Goal: Information Seeking & Learning: Learn about a topic

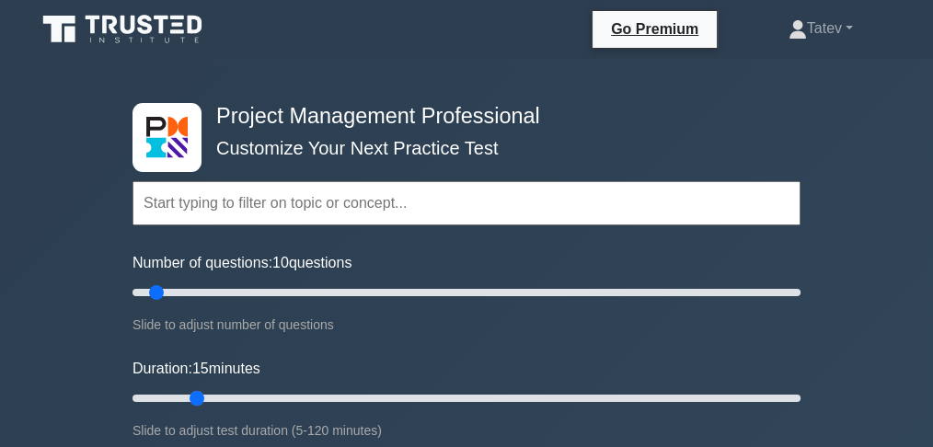
drag, startPoint x: 166, startPoint y: 396, endPoint x: 193, endPoint y: 396, distance: 27.6
type input "15"
click at [193, 396] on input "Duration: 15 minutes" at bounding box center [466, 398] width 668 height 22
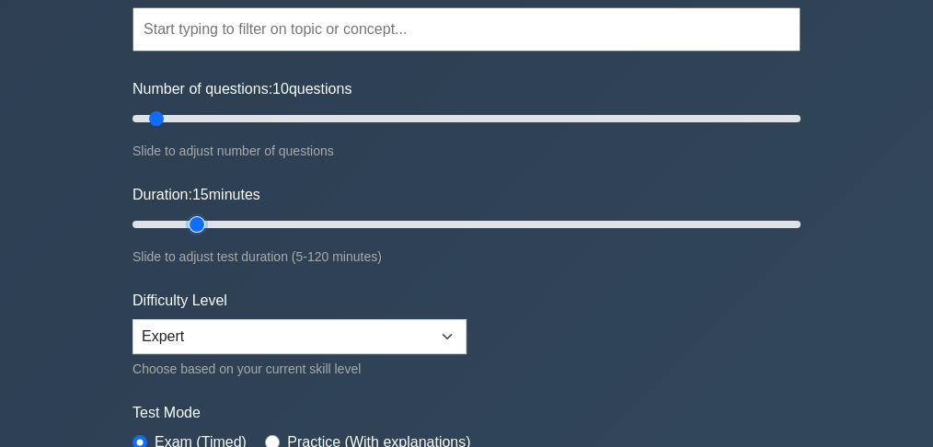
scroll to position [245, 0]
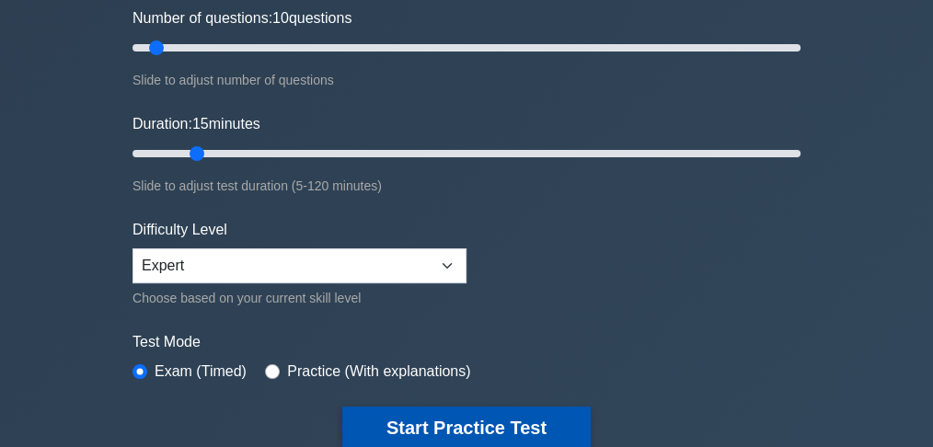
click at [488, 421] on button "Start Practice Test" at bounding box center [466, 428] width 248 height 42
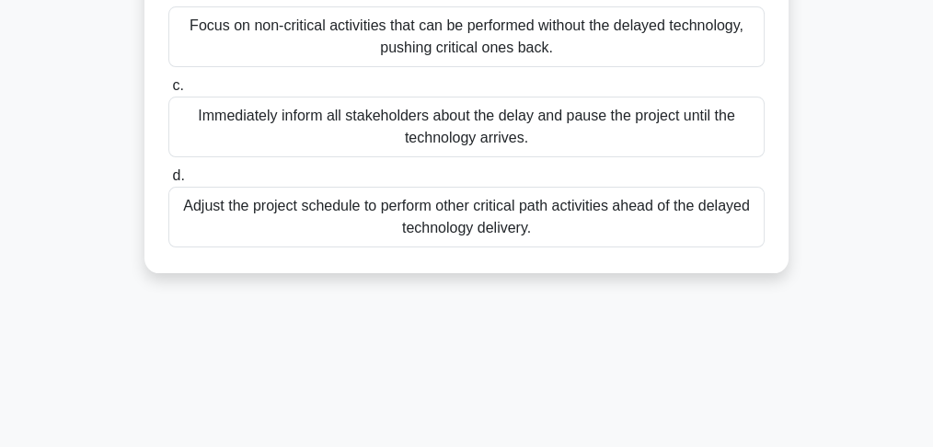
scroll to position [429, 0]
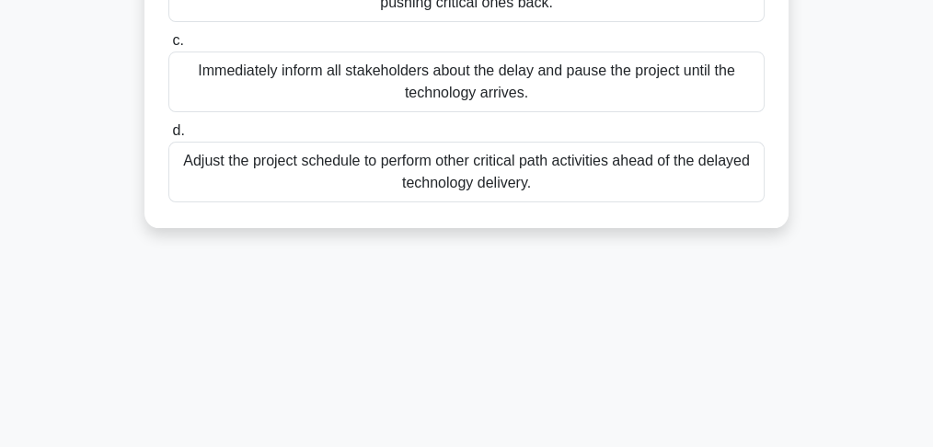
click at [504, 177] on div "Adjust the project schedule to perform other critical path activities ahead of …" at bounding box center [466, 172] width 596 height 61
click at [168, 137] on input "d. Adjust the project schedule to perform other critical path activities ahead …" at bounding box center [168, 131] width 0 height 12
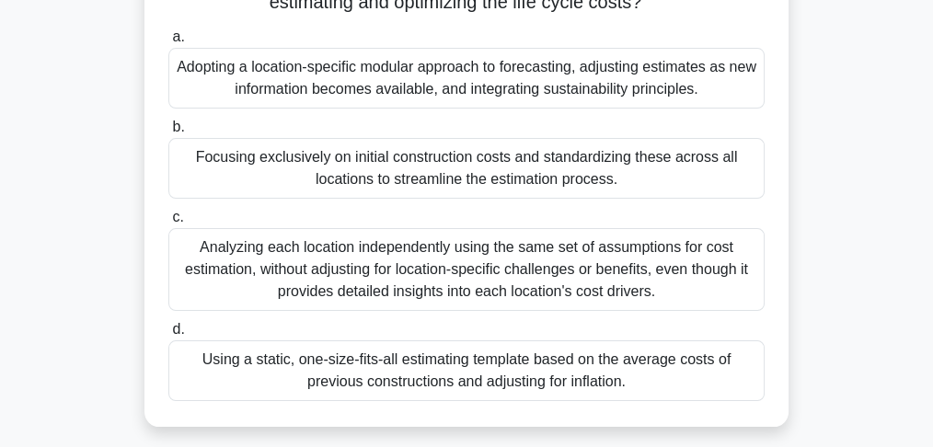
click at [350, 82] on div "Adopting a location-specific modular approach to forecasting, adjusting estimat…" at bounding box center [466, 78] width 596 height 61
click at [168, 43] on input "a. Adopting a location-specific modular approach to forecasting, adjusting esti…" at bounding box center [168, 37] width 0 height 12
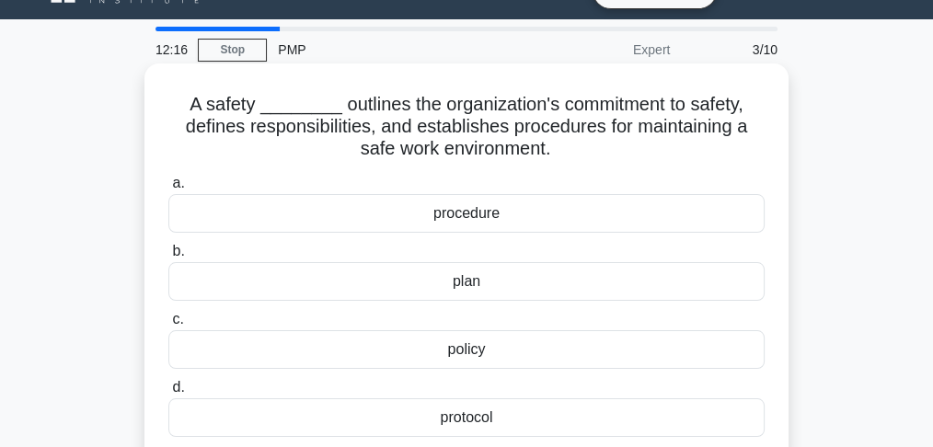
scroll to position [61, 0]
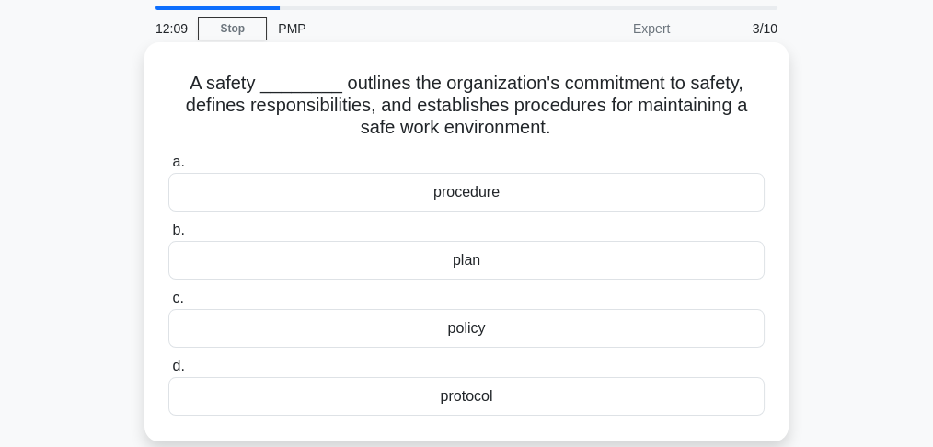
click at [457, 339] on div "policy" at bounding box center [466, 328] width 596 height 39
click at [168, 304] on input "c. policy" at bounding box center [168, 299] width 0 height 12
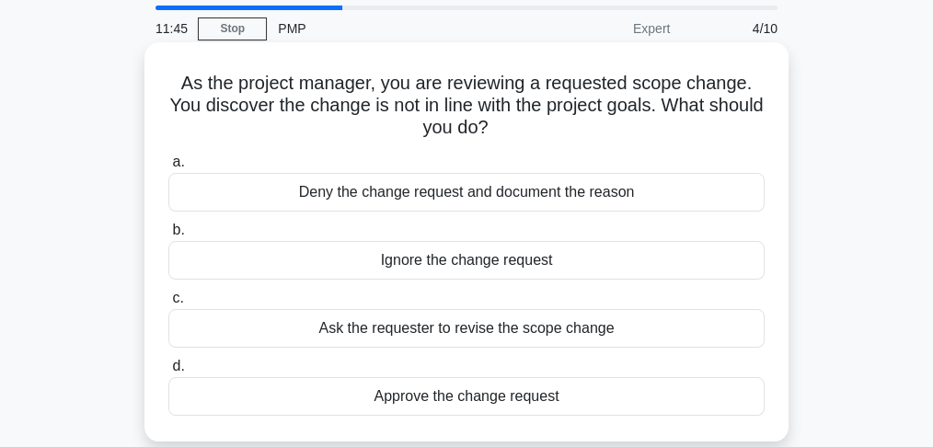
click at [526, 198] on div "Deny the change request and document the reason" at bounding box center [466, 192] width 596 height 39
click at [168, 168] on input "a. Deny the change request and document the reason" at bounding box center [168, 162] width 0 height 12
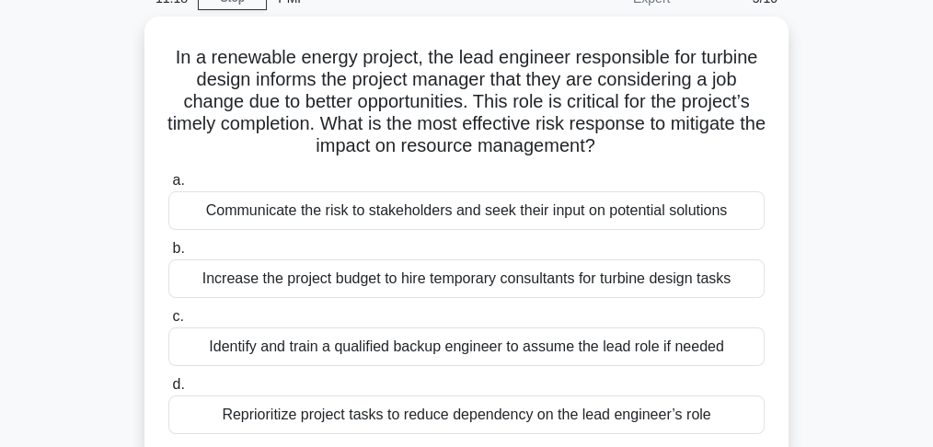
scroll to position [122, 0]
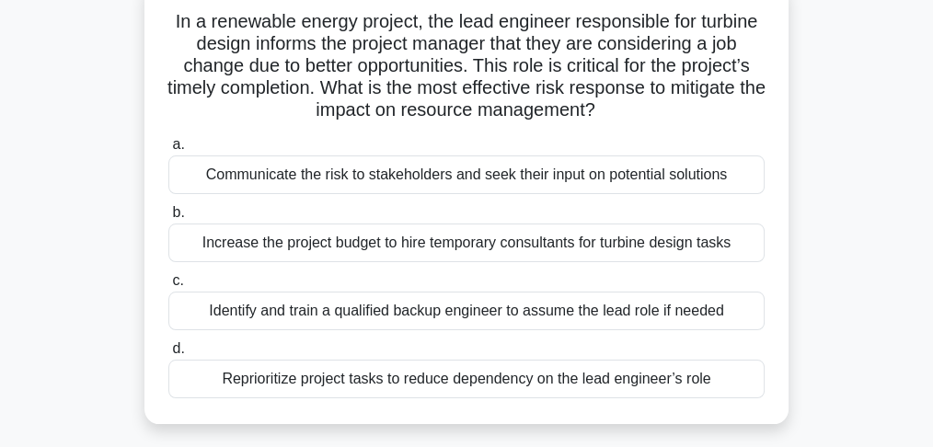
click at [205, 310] on div "Identify and train a qualified backup engineer to assume the lead role if needed" at bounding box center [466, 311] width 596 height 39
click at [168, 287] on input "c. Identify and train a qualified backup engineer to assume the lead role if ne…" at bounding box center [168, 281] width 0 height 12
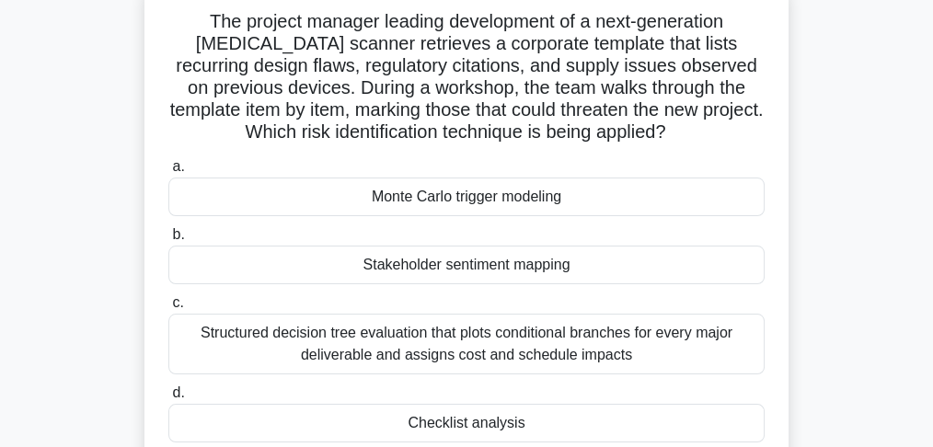
scroll to position [184, 0]
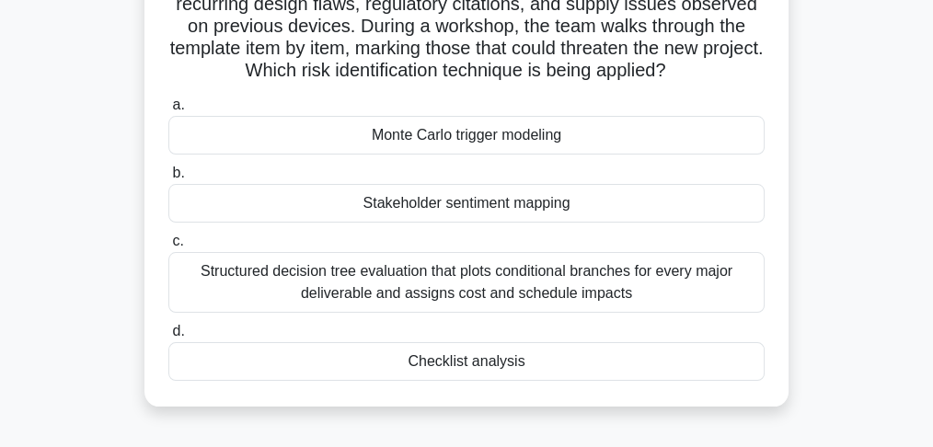
click at [539, 367] on div "Checklist analysis" at bounding box center [466, 361] width 596 height 39
click at [168, 338] on input "d. Checklist analysis" at bounding box center [168, 332] width 0 height 12
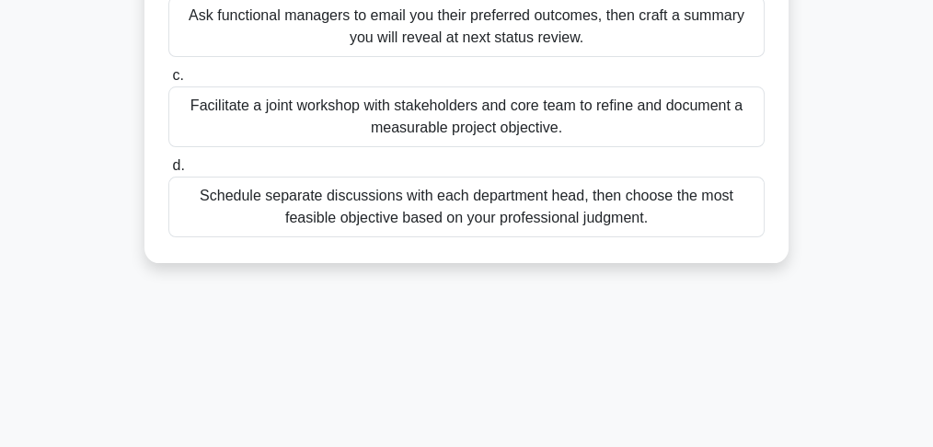
scroll to position [429, 0]
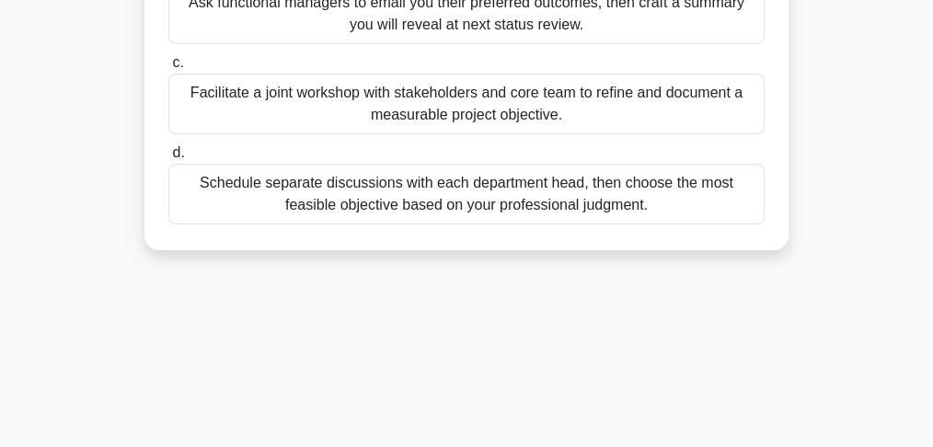
click at [486, 98] on div "Facilitate a joint workshop with stakeholders and core team to refine and docum…" at bounding box center [466, 104] width 596 height 61
click at [168, 69] on input "c. Facilitate a joint workshop with stakeholders and core team to refine and do…" at bounding box center [168, 63] width 0 height 12
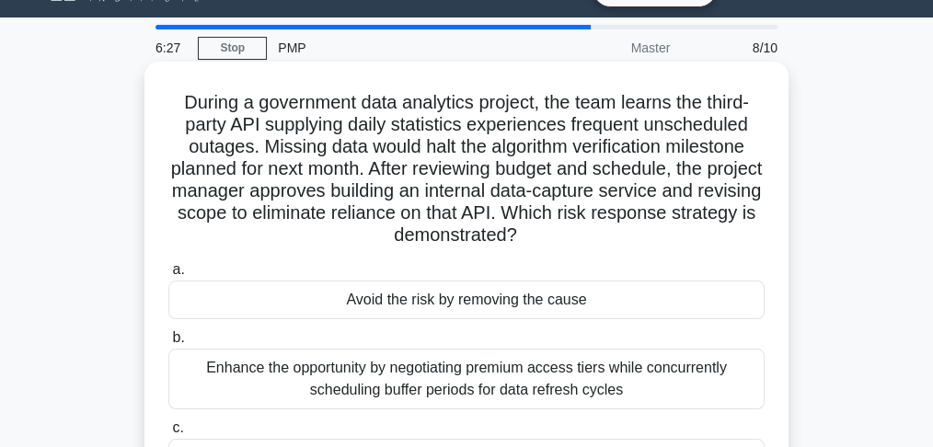
scroll to position [122, 0]
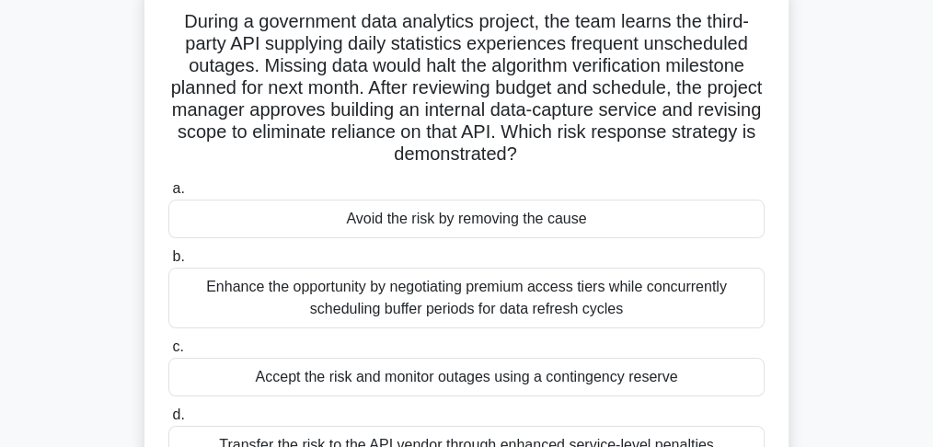
click at [485, 212] on div "Avoid the risk by removing the cause" at bounding box center [466, 219] width 596 height 39
click at [168, 195] on input "a. Avoid the risk by removing the cause" at bounding box center [168, 189] width 0 height 12
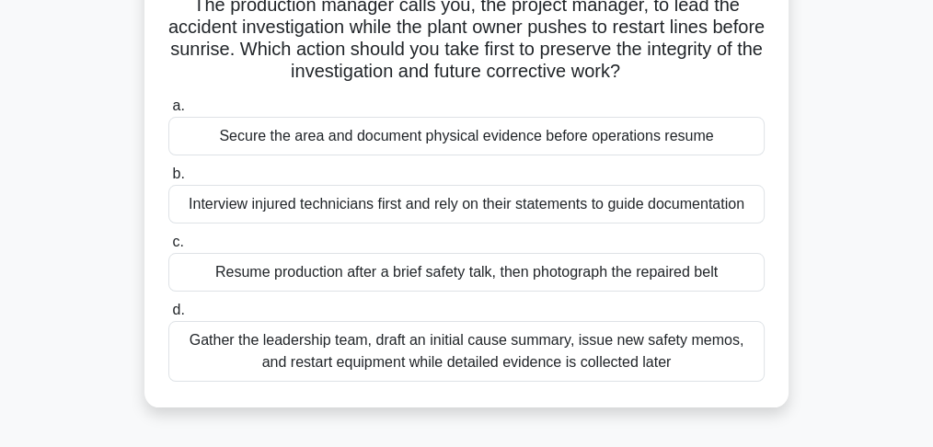
scroll to position [184, 0]
click at [390, 140] on div "Secure the area and document physical evidence before operations resume" at bounding box center [466, 135] width 596 height 39
click at [168, 111] on input "a. Secure the area and document physical evidence before operations resume" at bounding box center [168, 105] width 0 height 12
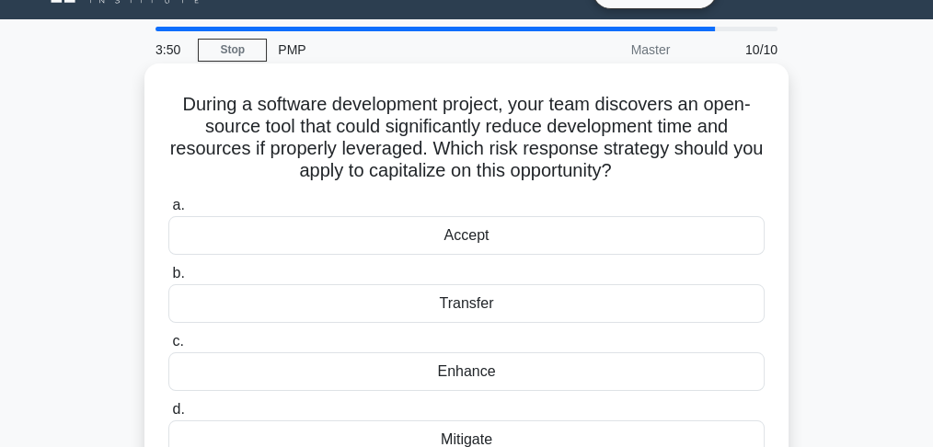
scroll to position [61, 0]
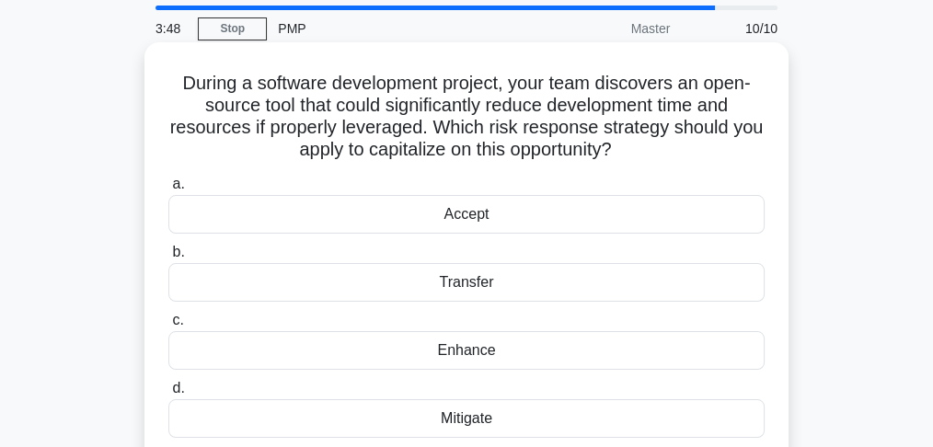
click at [478, 353] on div "Enhance" at bounding box center [466, 350] width 596 height 39
click at [168, 327] on input "c. Enhance" at bounding box center [168, 321] width 0 height 12
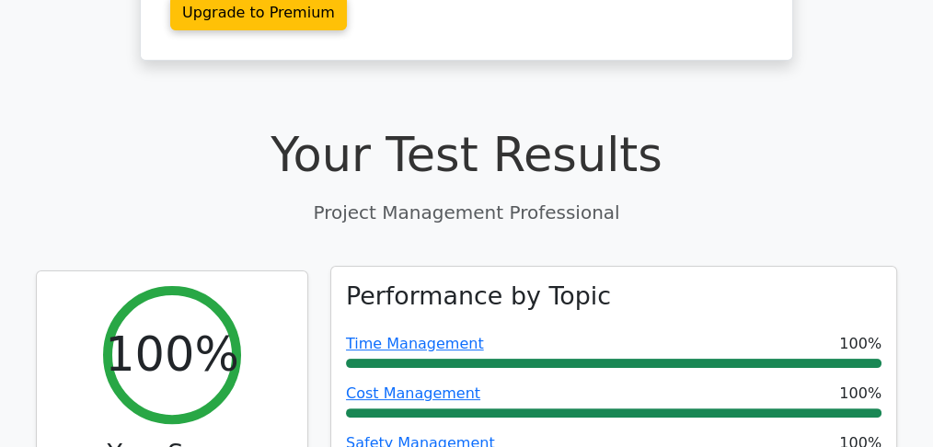
scroll to position [674, 0]
